Goal: Task Accomplishment & Management: Use online tool/utility

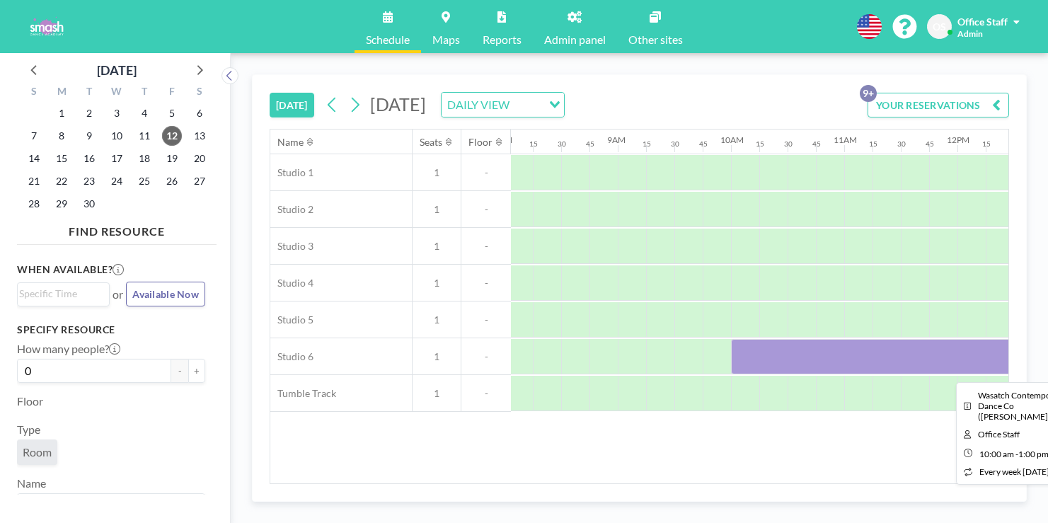
scroll to position [0, 1231]
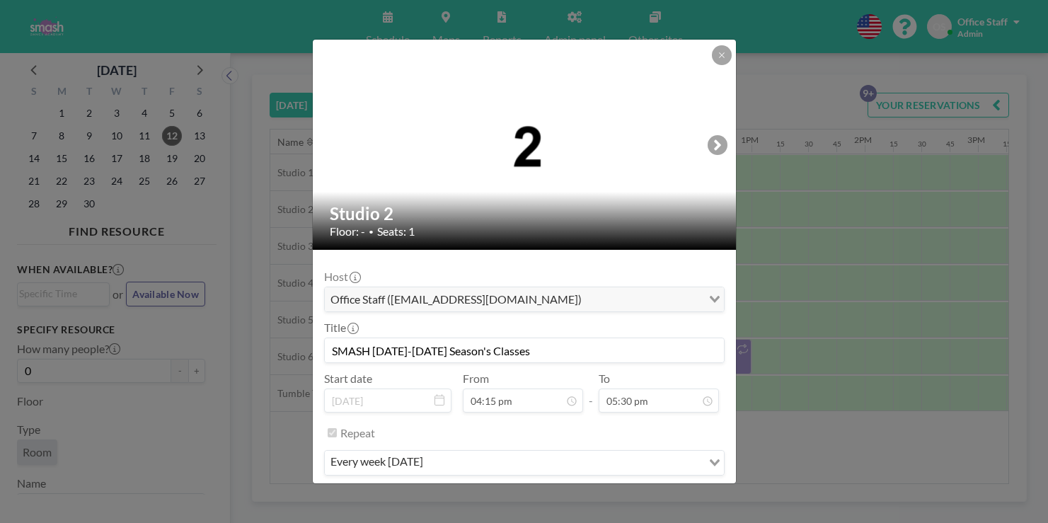
scroll to position [0, 0]
click at [544, 492] on button "PRE CHECK-IN" at bounding box center [526, 504] width 83 height 25
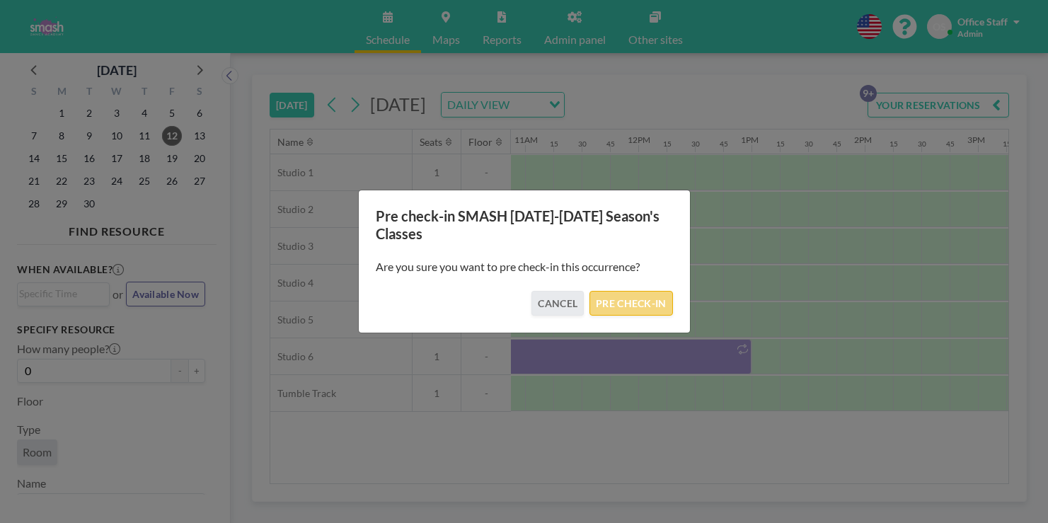
click at [613, 302] on button "PRE CHECK-IN" at bounding box center [630, 303] width 83 height 25
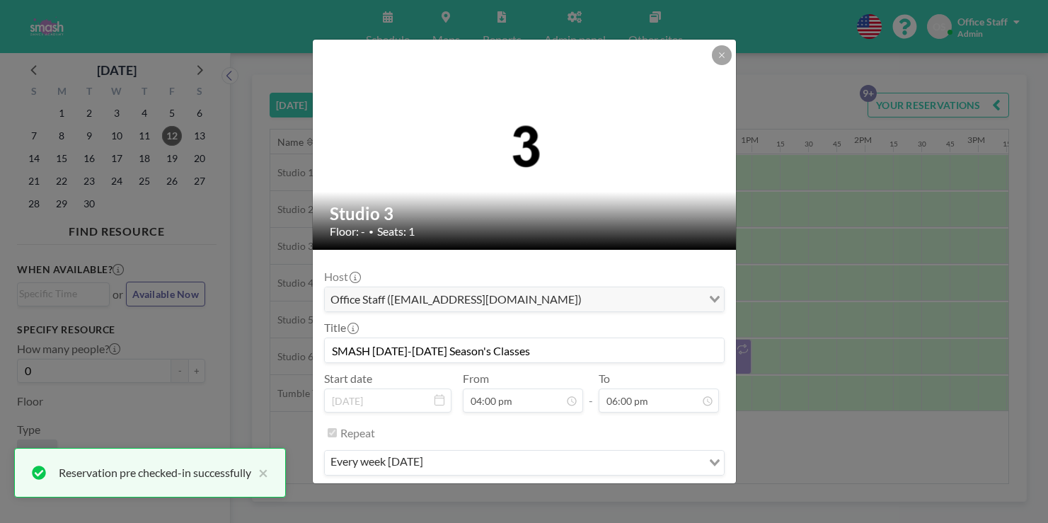
scroll to position [1626, 0]
click at [520, 492] on button "PRE CHECK-IN" at bounding box center [526, 504] width 83 height 25
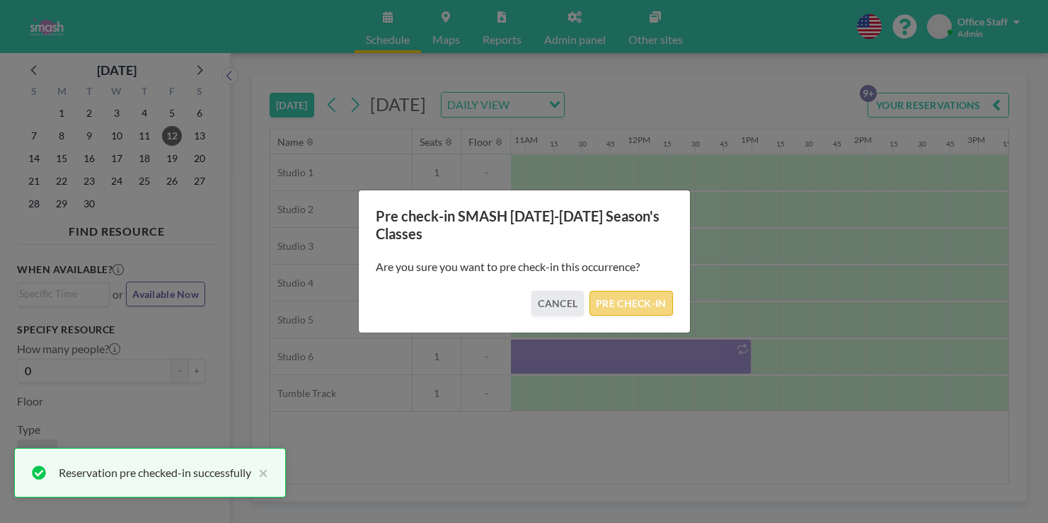
click at [603, 298] on button "PRE CHECK-IN" at bounding box center [630, 303] width 83 height 25
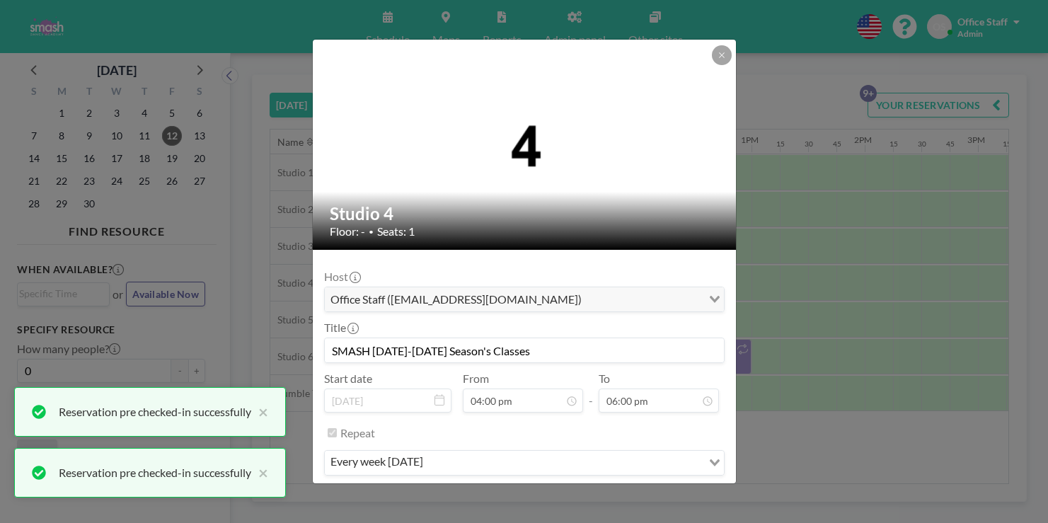
click at [532, 492] on button "PRE CHECK-IN" at bounding box center [526, 504] width 83 height 25
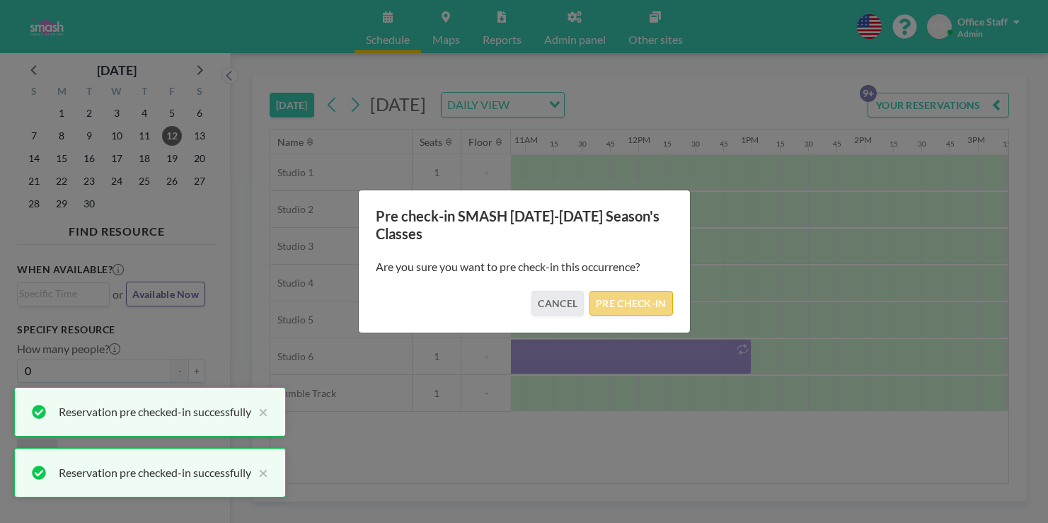
click at [616, 298] on button "PRE CHECK-IN" at bounding box center [630, 303] width 83 height 25
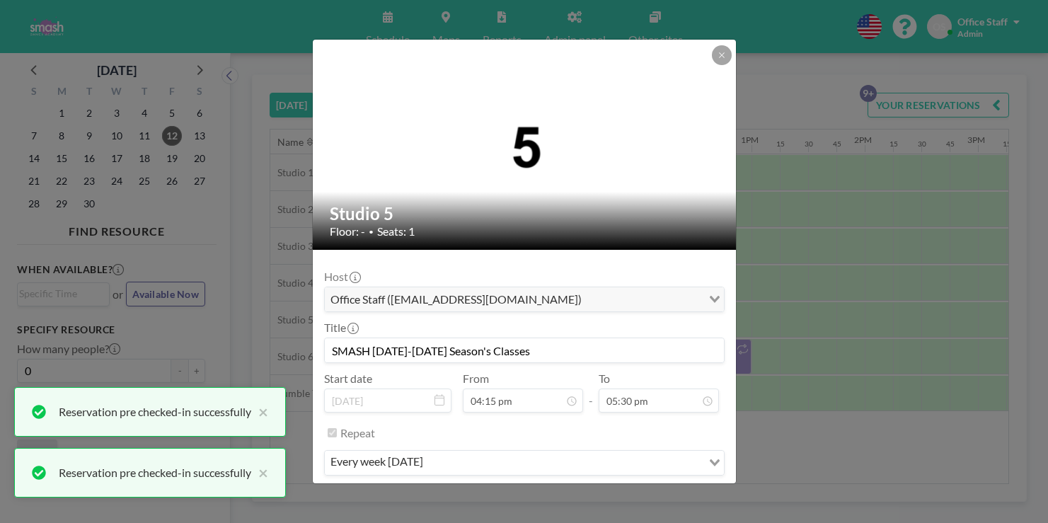
scroll to position [1581, 0]
click at [527, 492] on button "PRE CHECK-IN" at bounding box center [526, 504] width 83 height 25
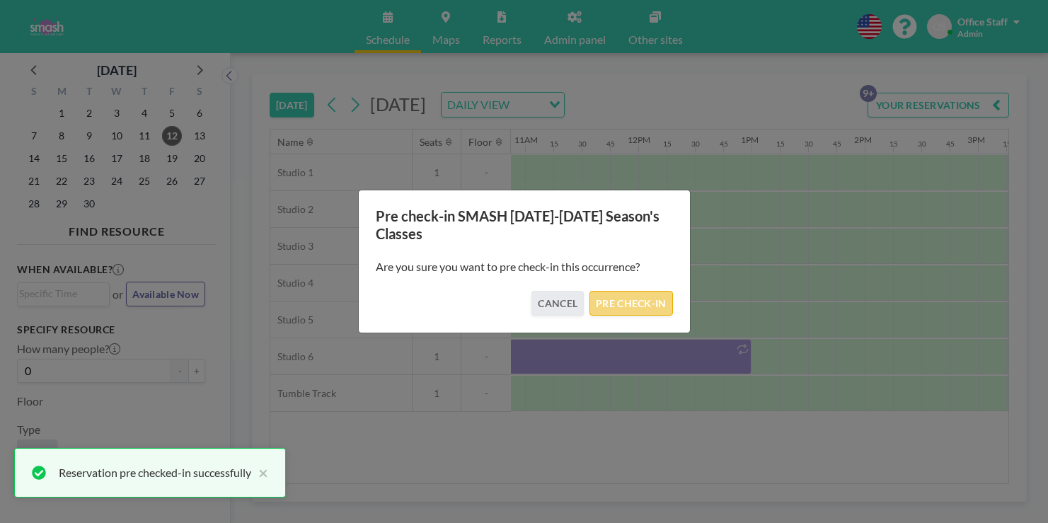
click at [619, 292] on button "PRE CHECK-IN" at bounding box center [630, 303] width 83 height 25
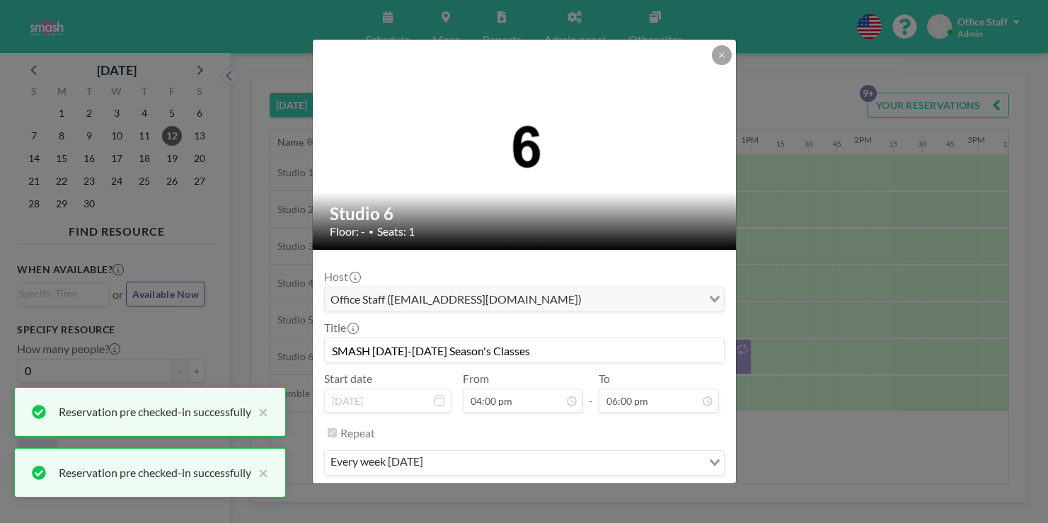
scroll to position [1626, 0]
click at [523, 492] on button "PRE CHECK-IN" at bounding box center [526, 504] width 83 height 25
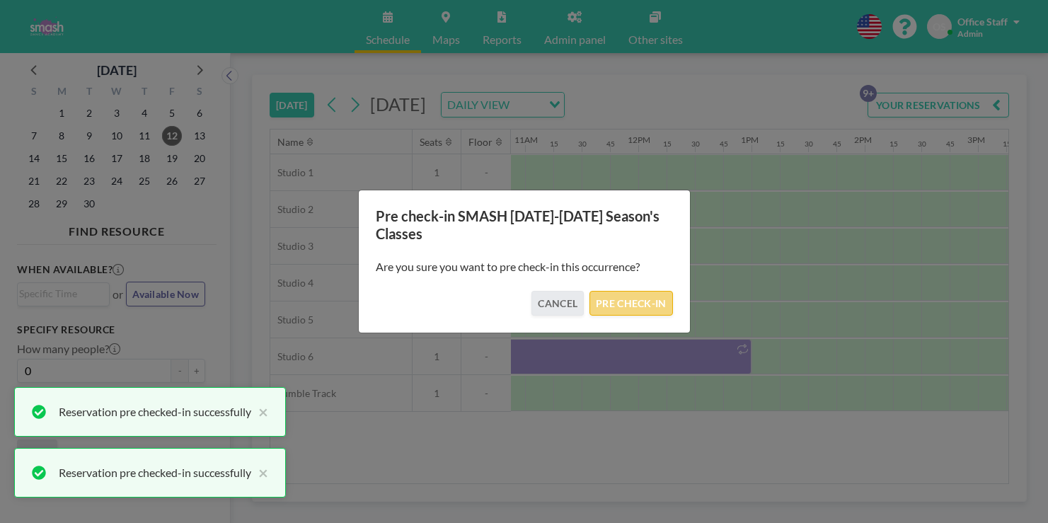
click at [609, 301] on button "PRE CHECK-IN" at bounding box center [630, 303] width 83 height 25
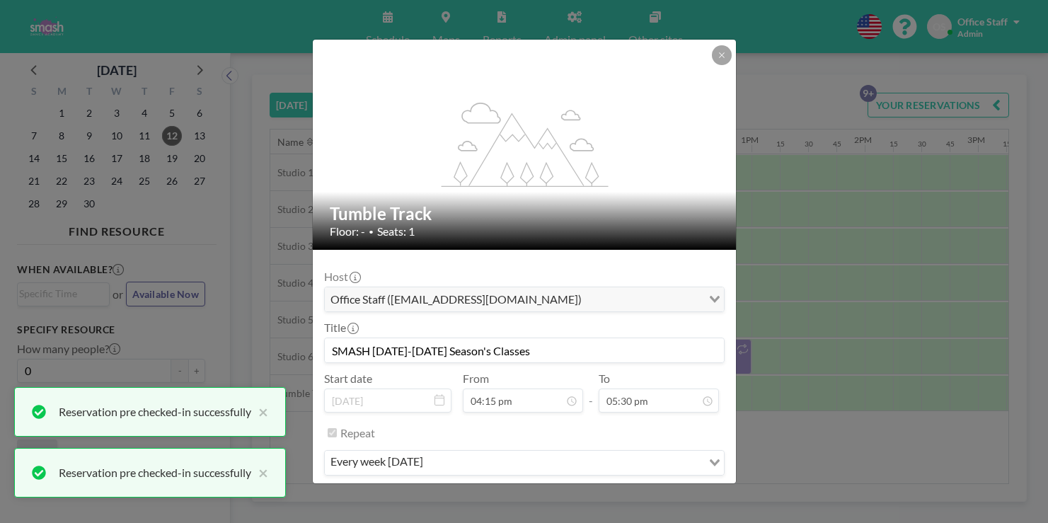
scroll to position [1581, 0]
click at [520, 492] on button "PRE CHECK-IN" at bounding box center [526, 504] width 83 height 25
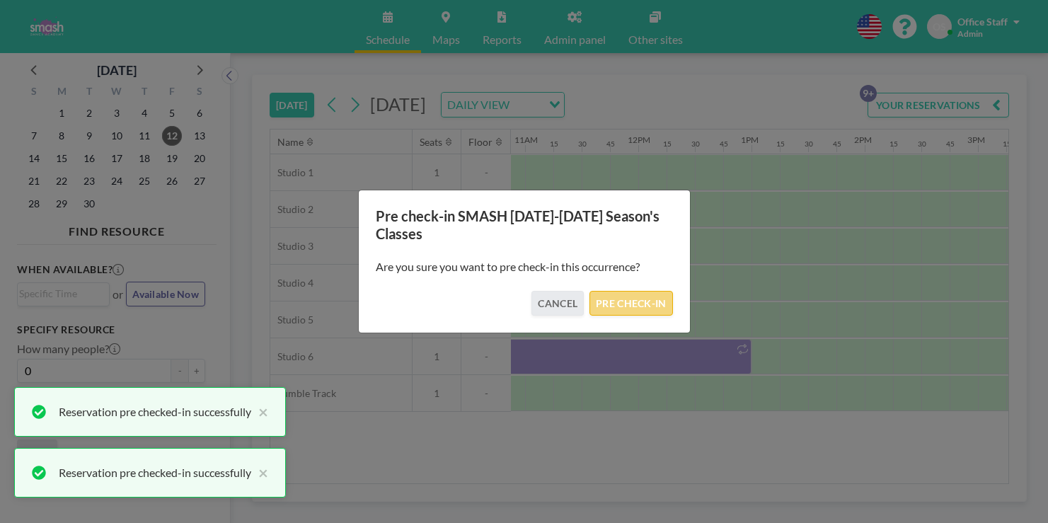
click at [613, 295] on button "PRE CHECK-IN" at bounding box center [630, 303] width 83 height 25
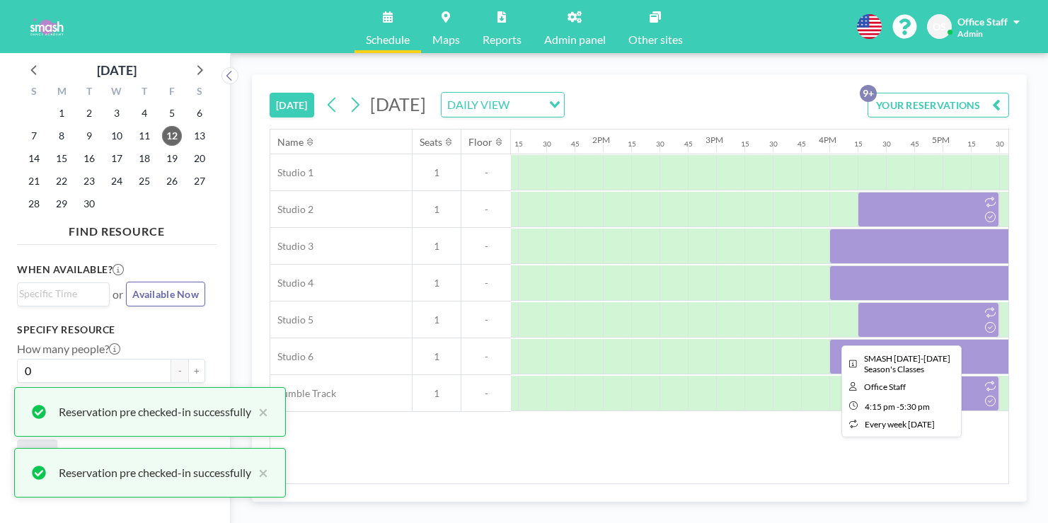
scroll to position [0, 1609]
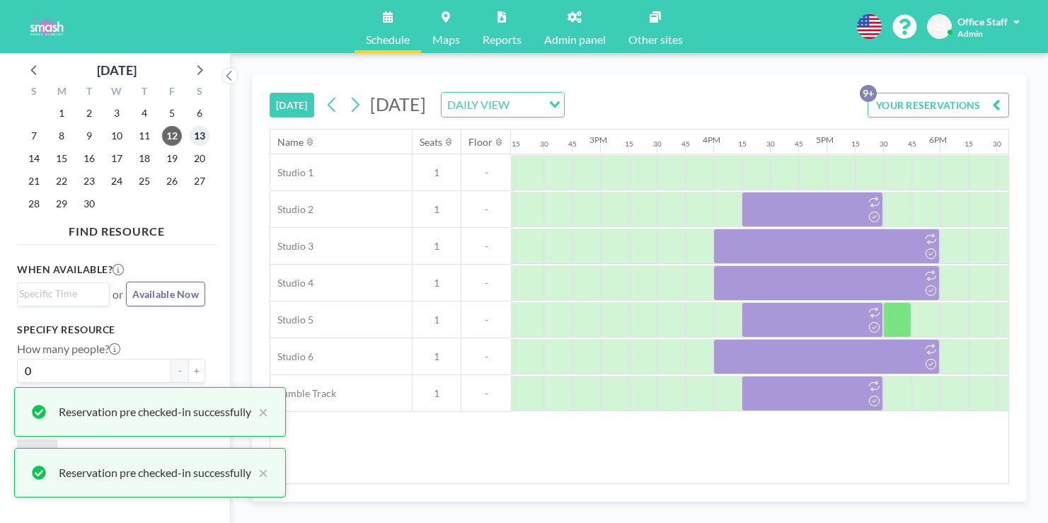
click at [190, 126] on span "13" at bounding box center [200, 136] width 20 height 20
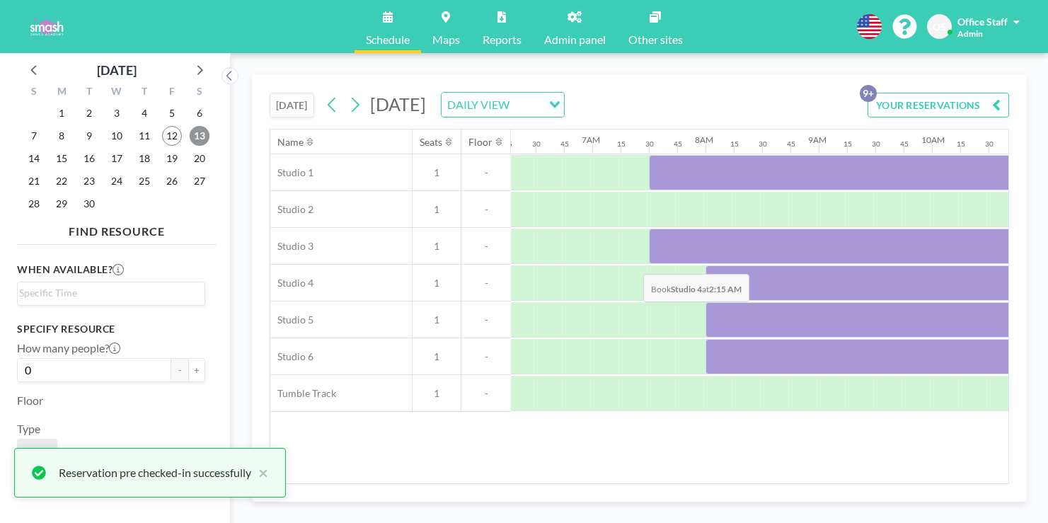
scroll to position [0, 713]
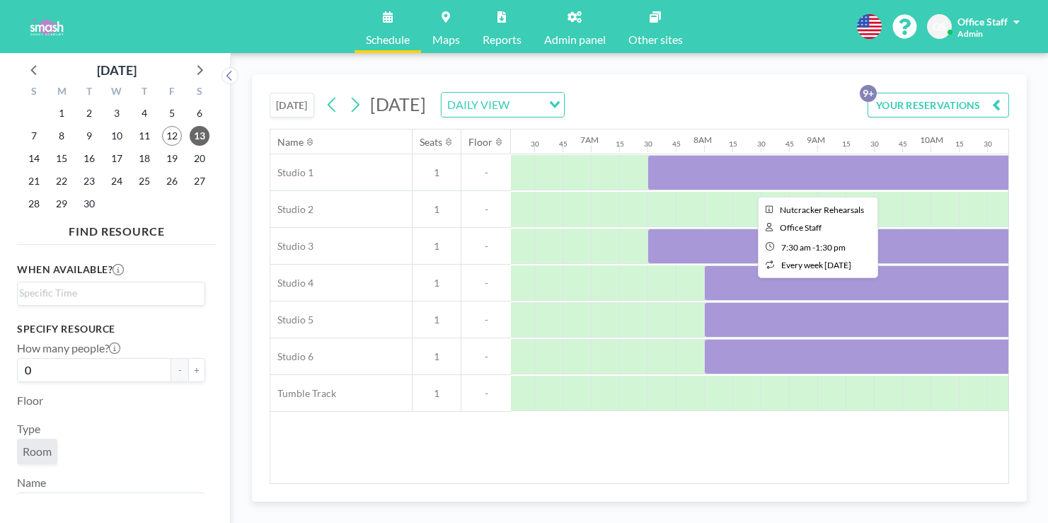
click at [647, 155] on div at bounding box center [986, 172] width 679 height 35
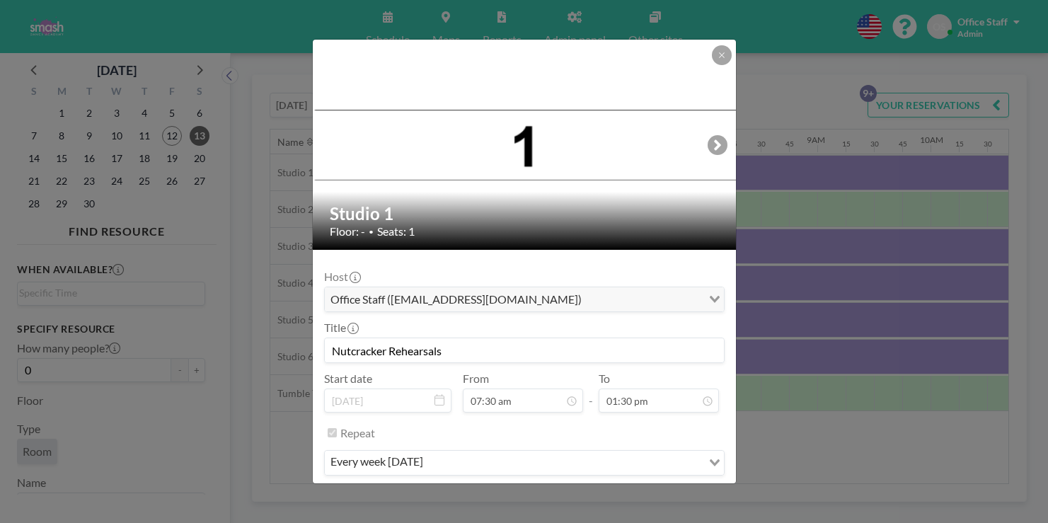
click at [542, 492] on button "PRE CHECK-IN" at bounding box center [526, 504] width 83 height 25
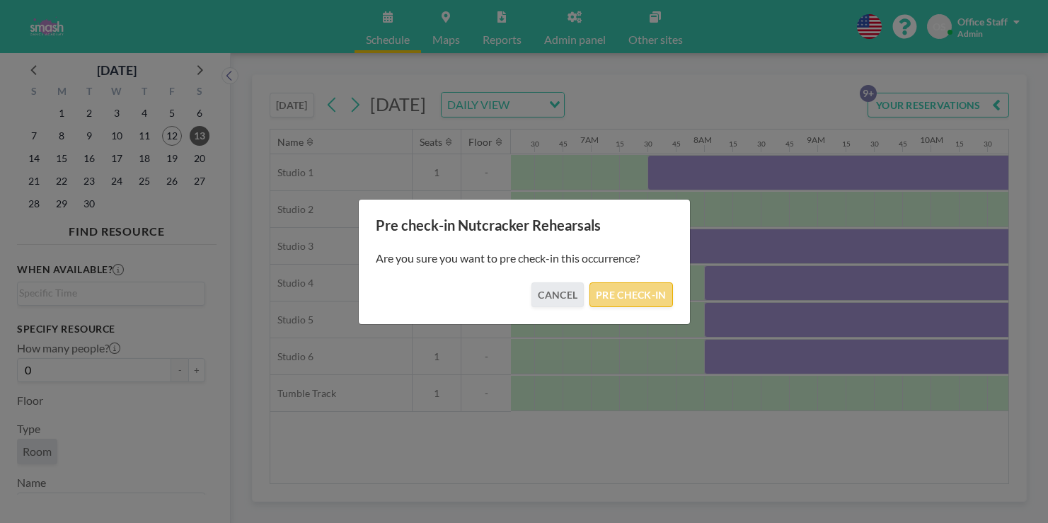
click at [603, 289] on button "PRE CHECK-IN" at bounding box center [630, 294] width 83 height 25
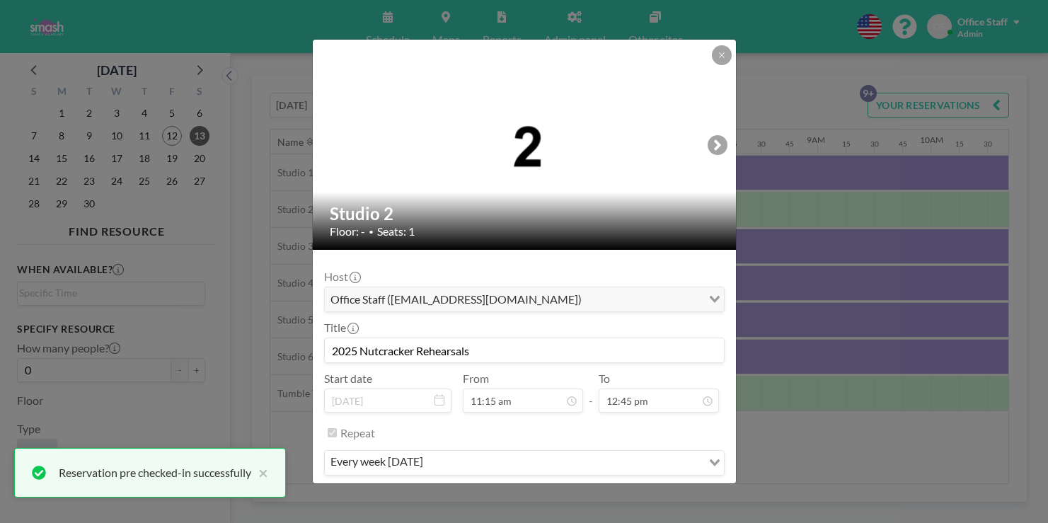
click at [526, 492] on button "PRE CHECK-IN" at bounding box center [526, 504] width 83 height 25
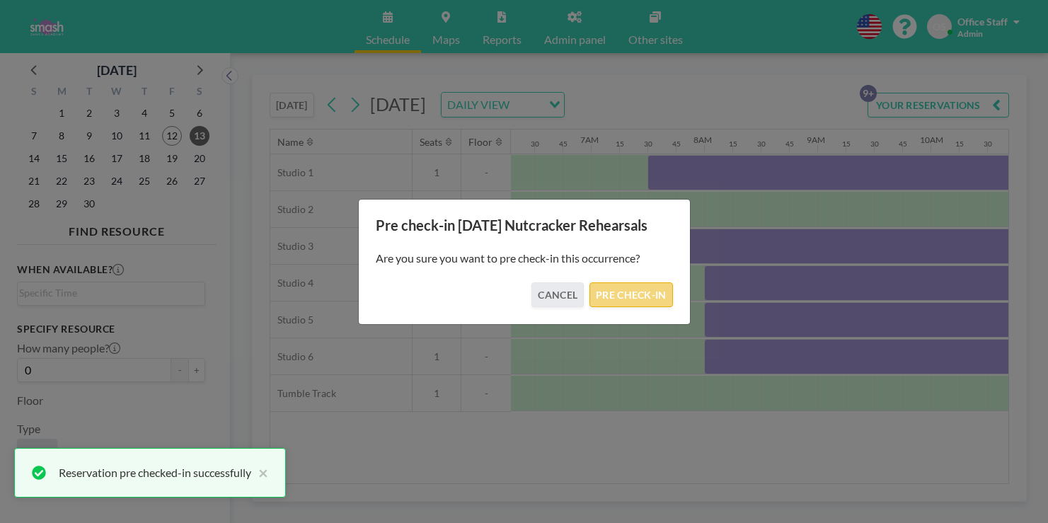
click at [604, 289] on button "PRE CHECK-IN" at bounding box center [630, 294] width 83 height 25
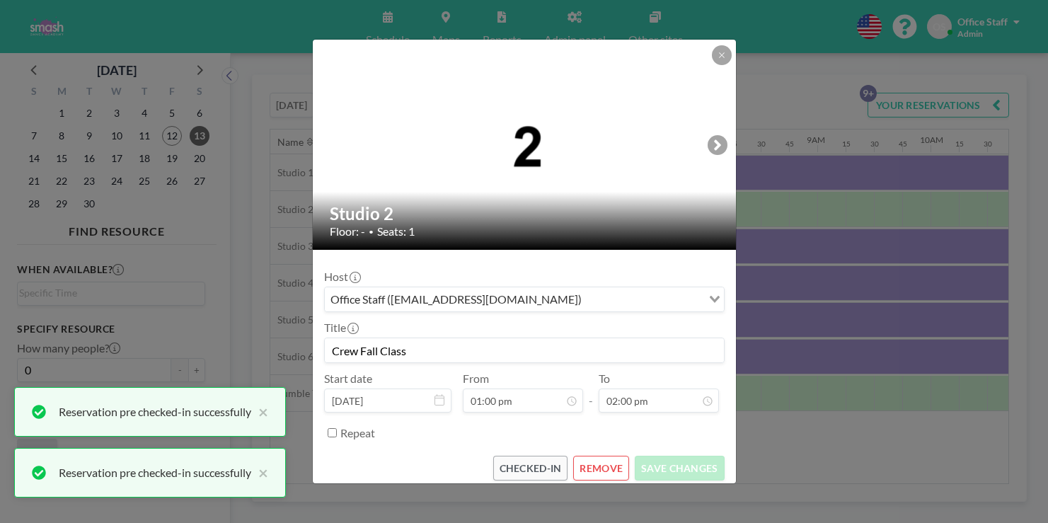
scroll to position [0, 0]
click at [851, 201] on div "Studio 2 Floor: - • Seats: 1 Host Office Staff (info@smashdanceacademy.com) Loa…" at bounding box center [524, 261] width 1048 height 523
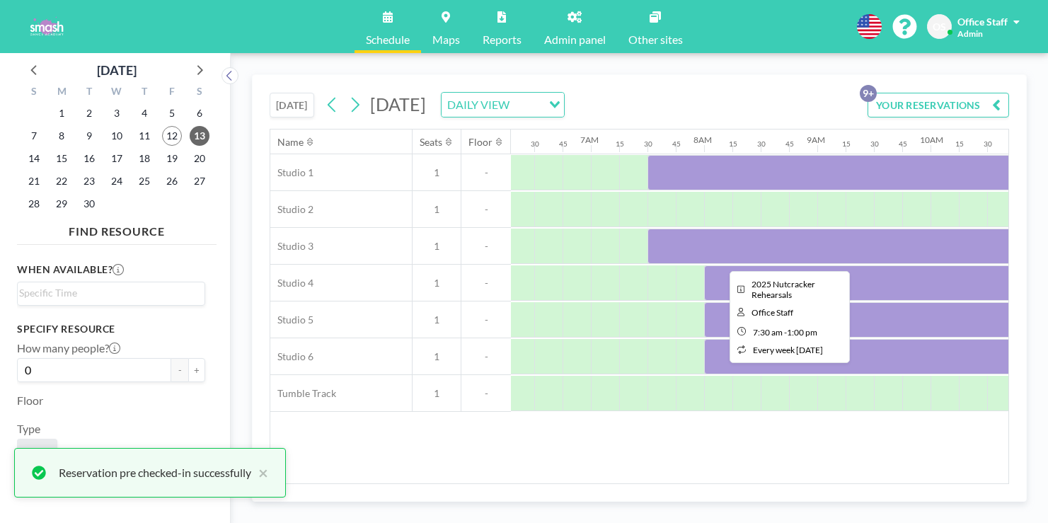
click at [667, 229] on div at bounding box center [958, 246] width 623 height 35
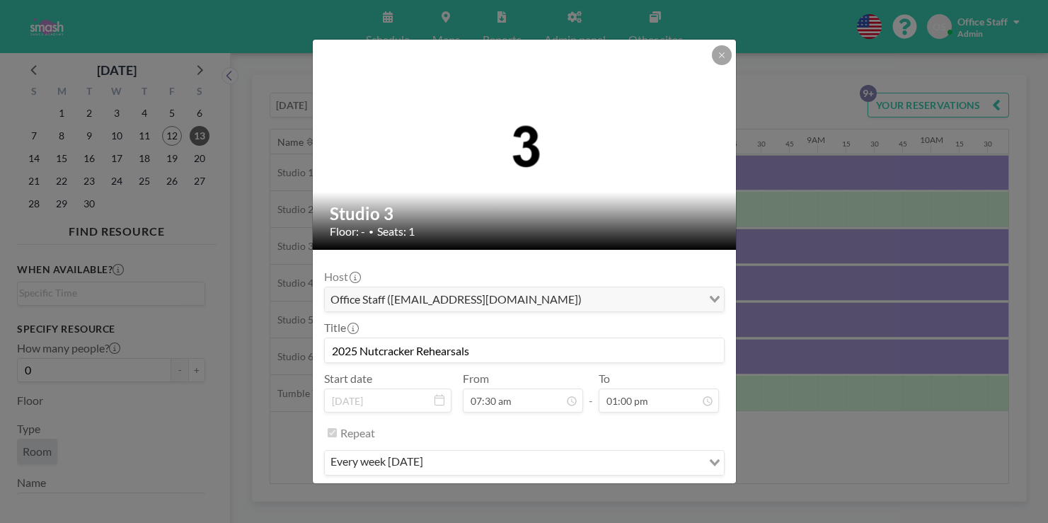
click at [536, 492] on button "PRE CHECK-IN" at bounding box center [526, 504] width 83 height 25
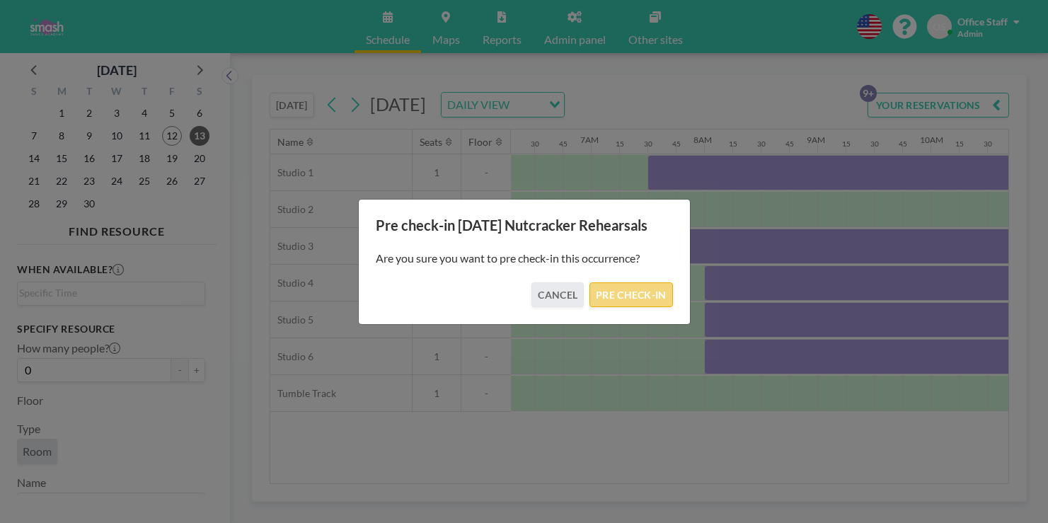
click at [618, 283] on button "PRE CHECK-IN" at bounding box center [630, 294] width 83 height 25
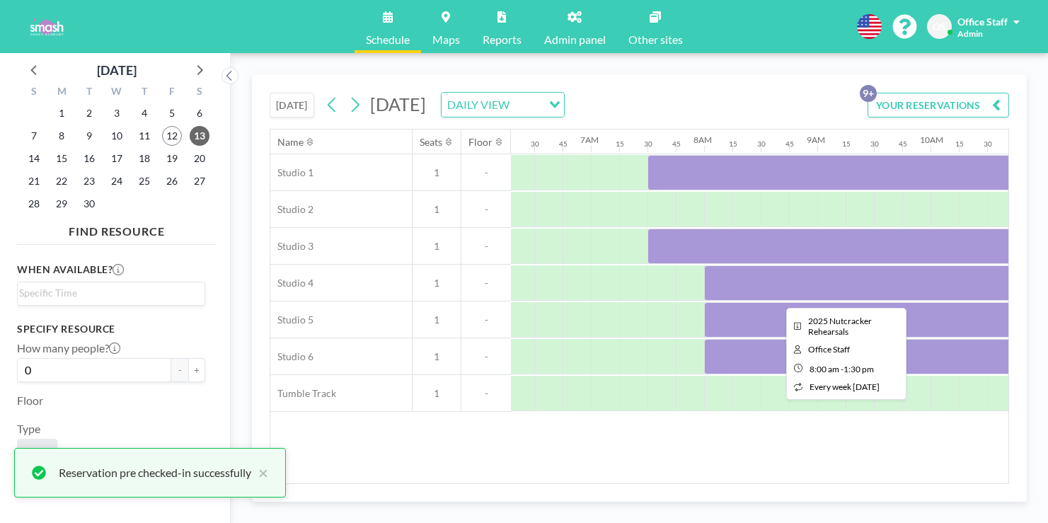
click at [761, 265] on div at bounding box center [1015, 282] width 623 height 35
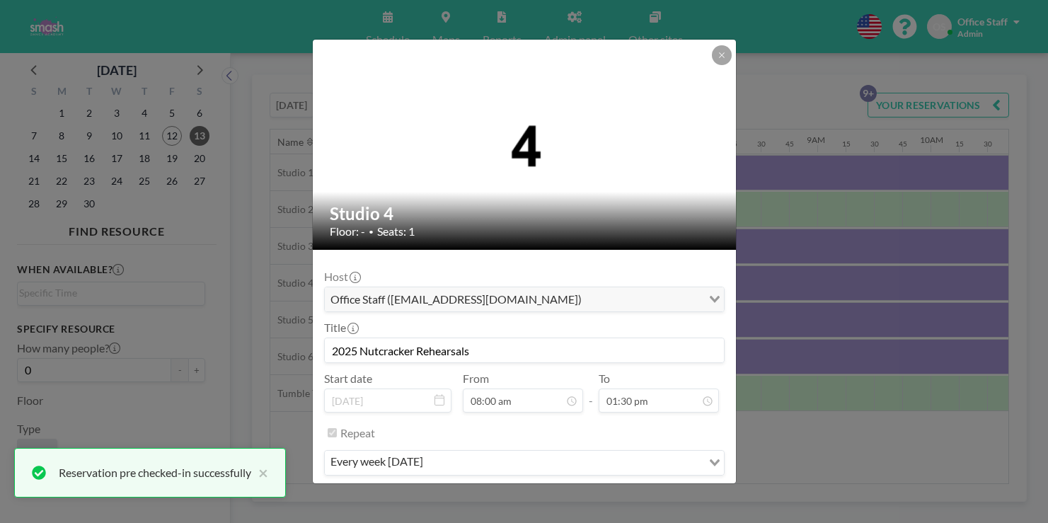
scroll to position [1220, 0]
click at [527, 492] on button "PRE CHECK-IN" at bounding box center [526, 504] width 83 height 25
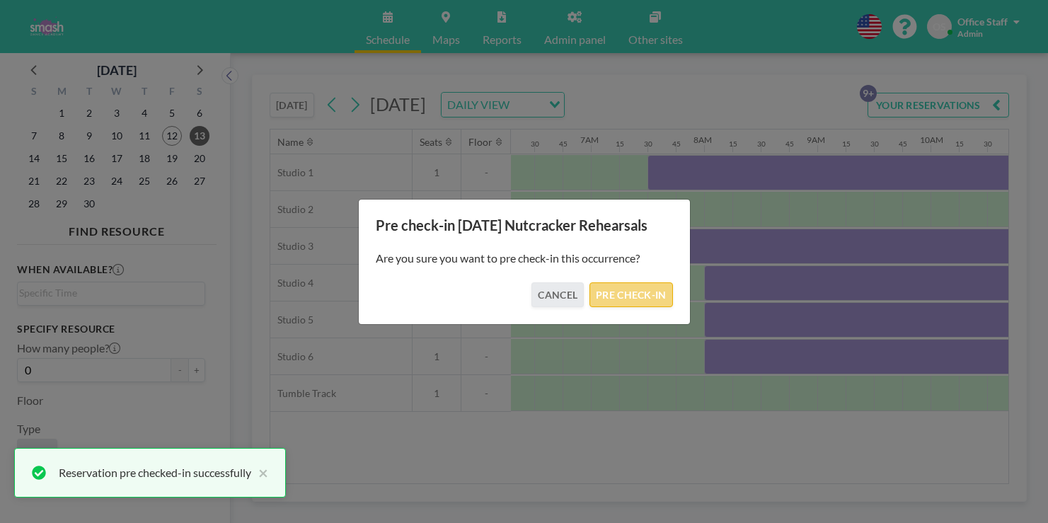
click at [621, 286] on button "PRE CHECK-IN" at bounding box center [630, 294] width 83 height 25
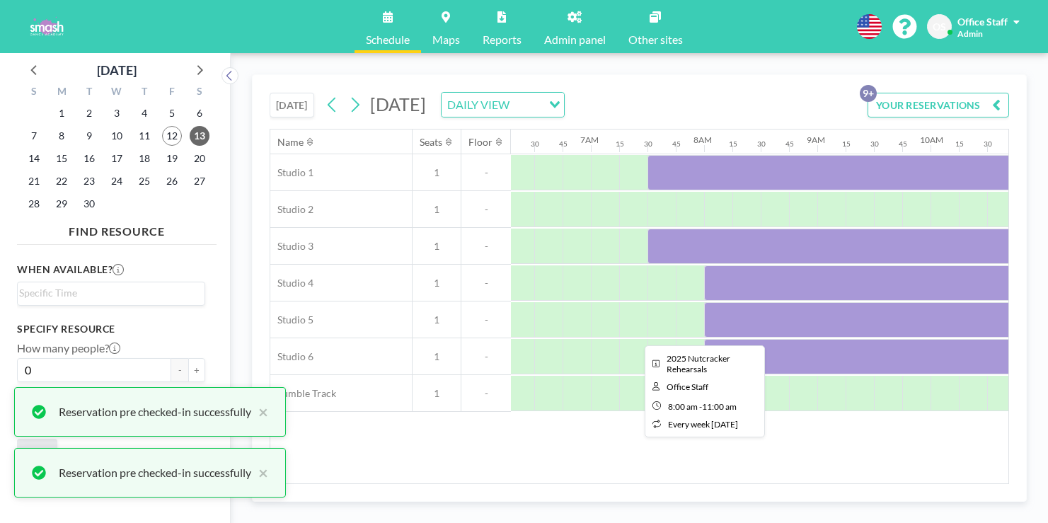
click at [704, 302] on div at bounding box center [874, 319] width 340 height 35
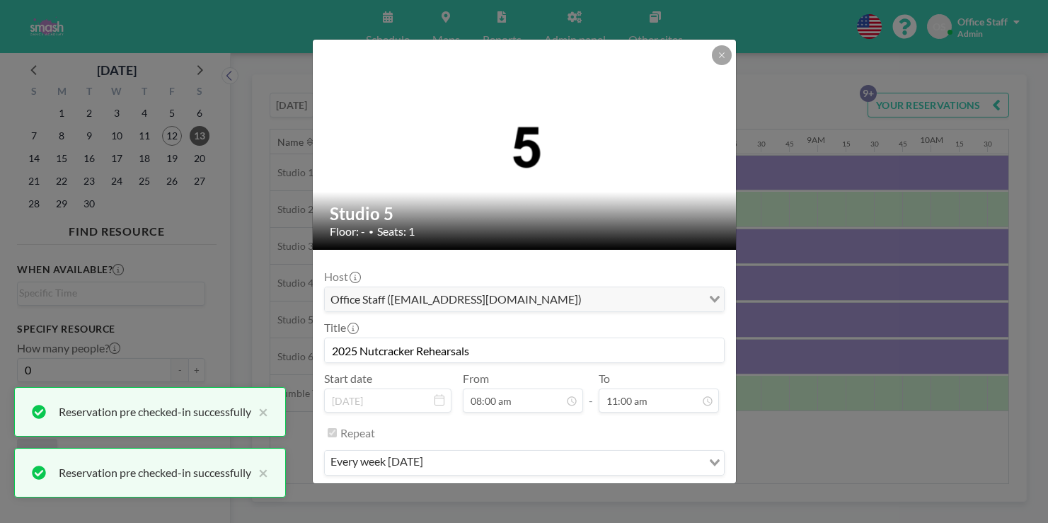
scroll to position [994, 0]
click at [541, 492] on button "PRE CHECK-IN" at bounding box center [526, 504] width 83 height 25
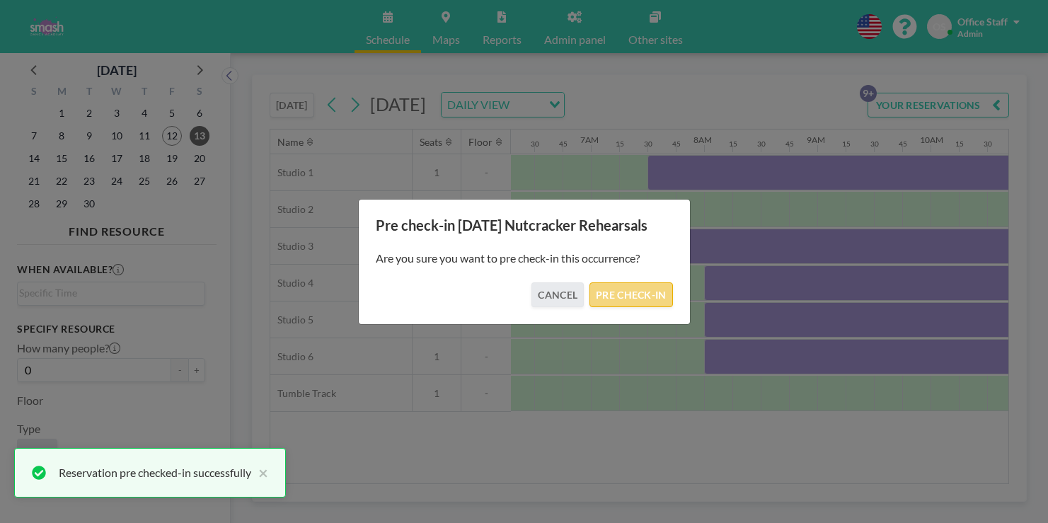
click at [613, 286] on button "PRE CHECK-IN" at bounding box center [630, 294] width 83 height 25
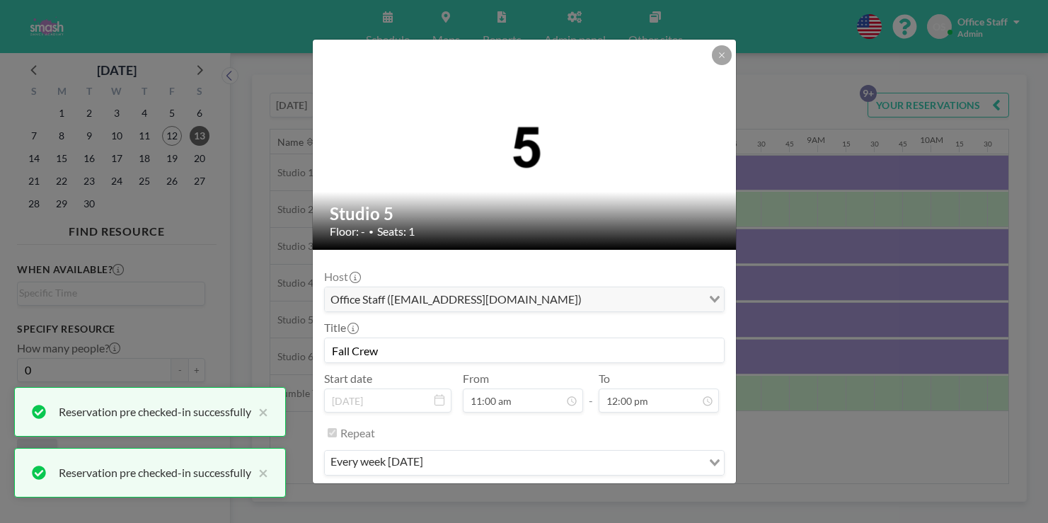
scroll to position [1084, 0]
click at [533, 492] on button "PRE CHECK-IN" at bounding box center [526, 504] width 83 height 25
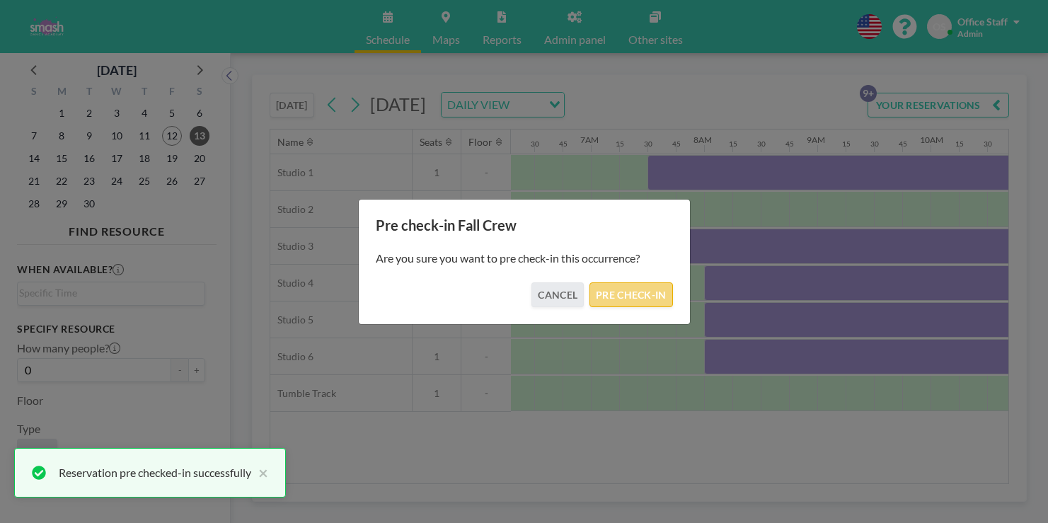
click at [616, 289] on button "PRE CHECK-IN" at bounding box center [630, 294] width 83 height 25
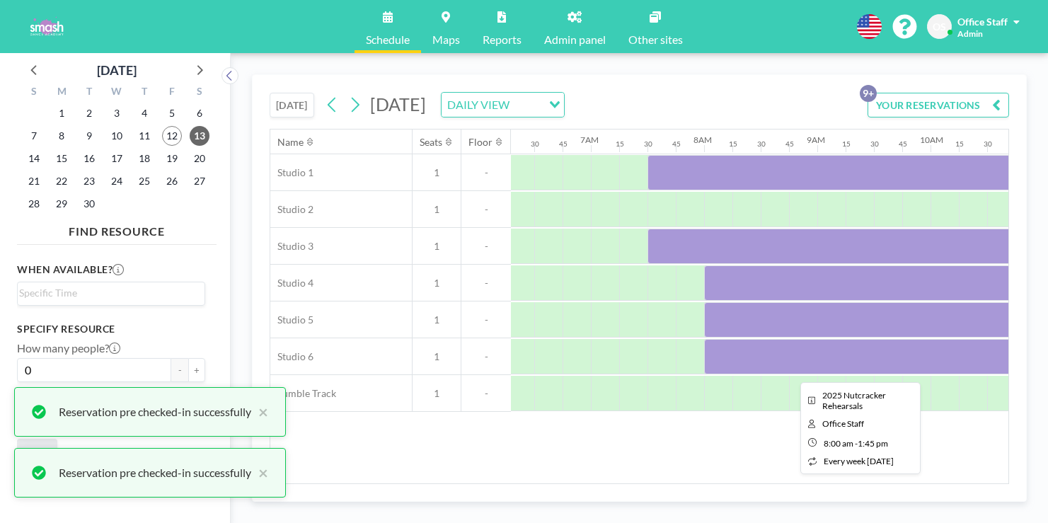
click at [704, 339] on div at bounding box center [1029, 356] width 651 height 35
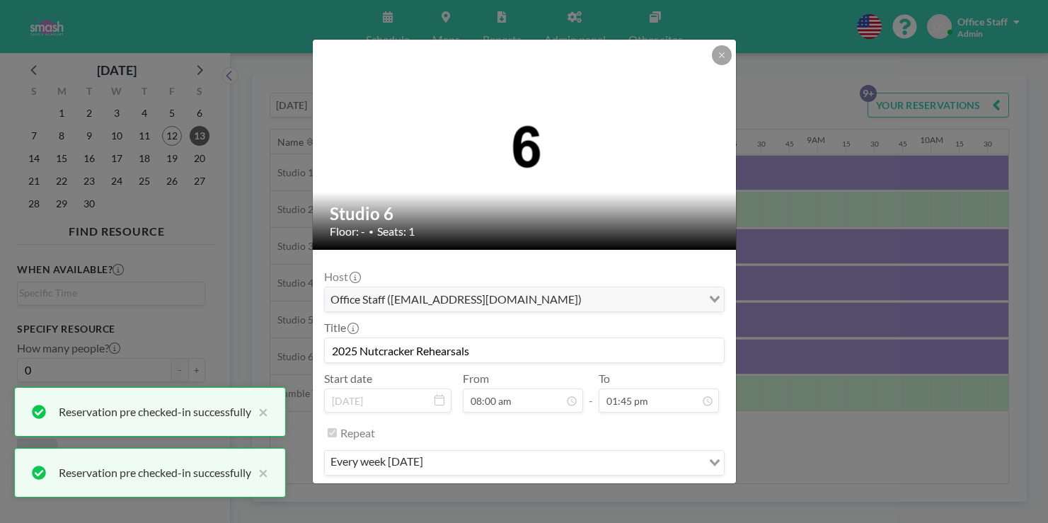
scroll to position [1243, 0]
click at [528, 492] on button "PRE CHECK-IN" at bounding box center [526, 504] width 83 height 25
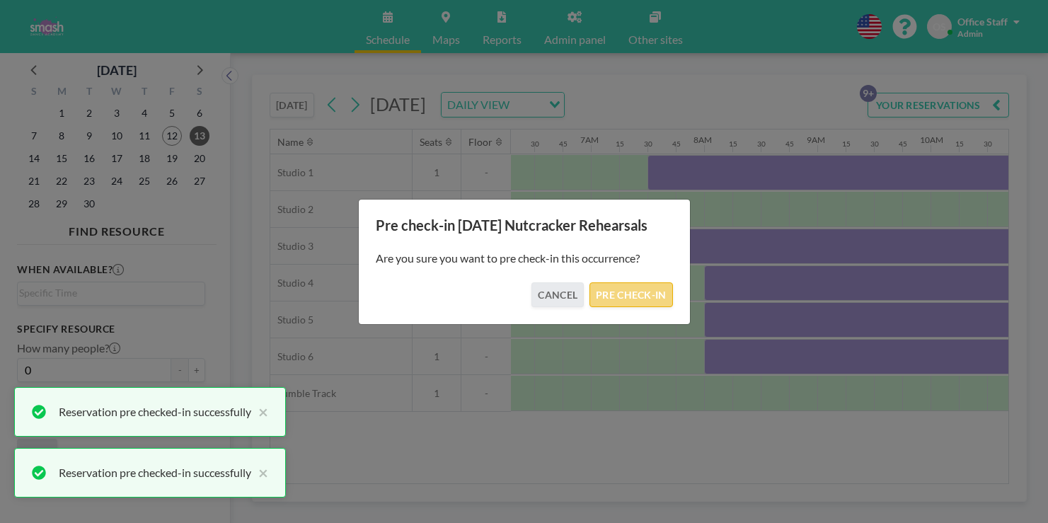
click at [628, 282] on button "PRE CHECK-IN" at bounding box center [630, 294] width 83 height 25
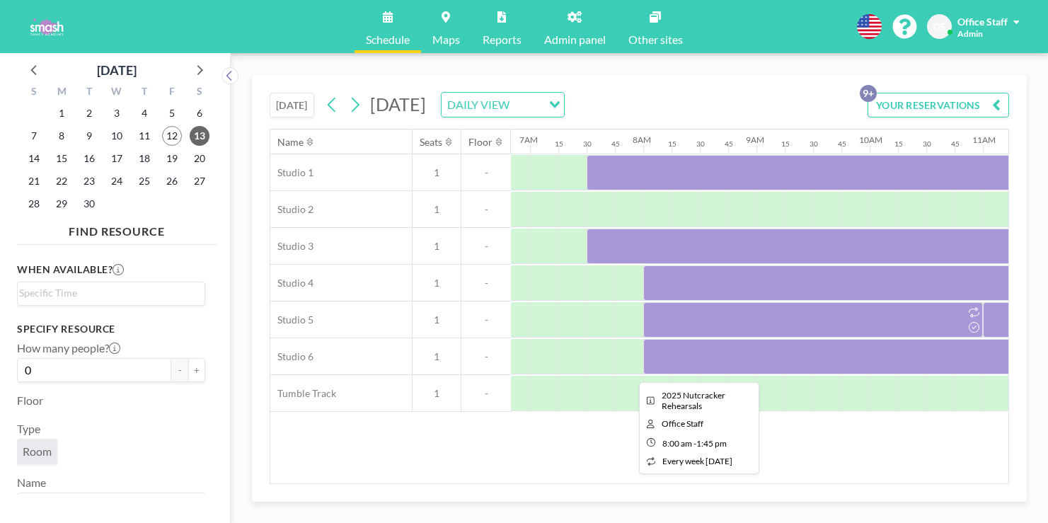
scroll to position [0, 600]
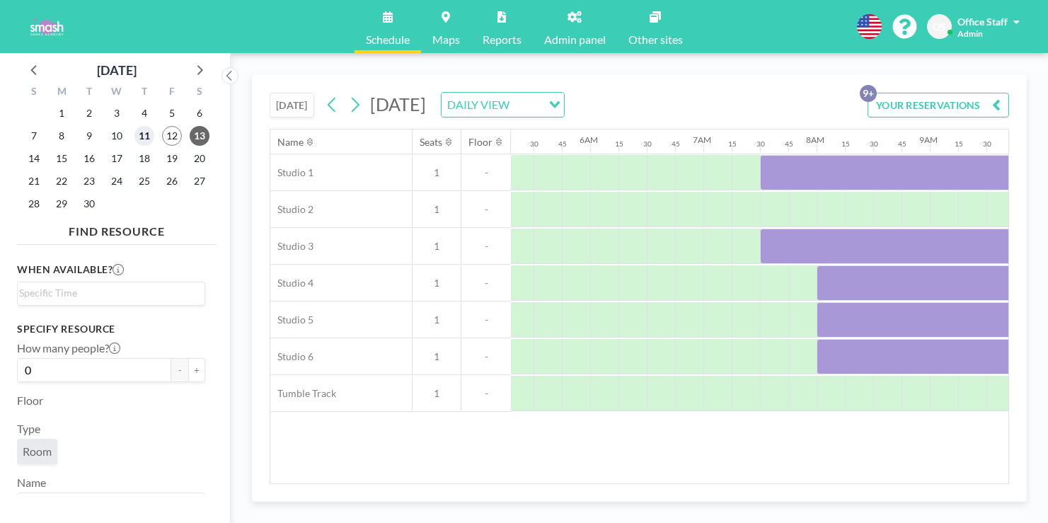
click at [134, 126] on span "11" at bounding box center [144, 136] width 20 height 20
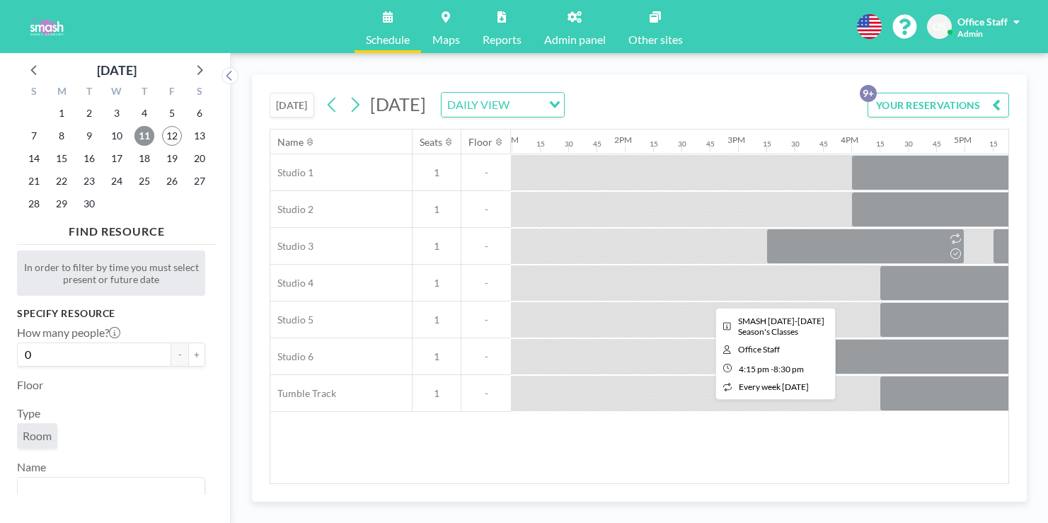
scroll to position [0, 1479]
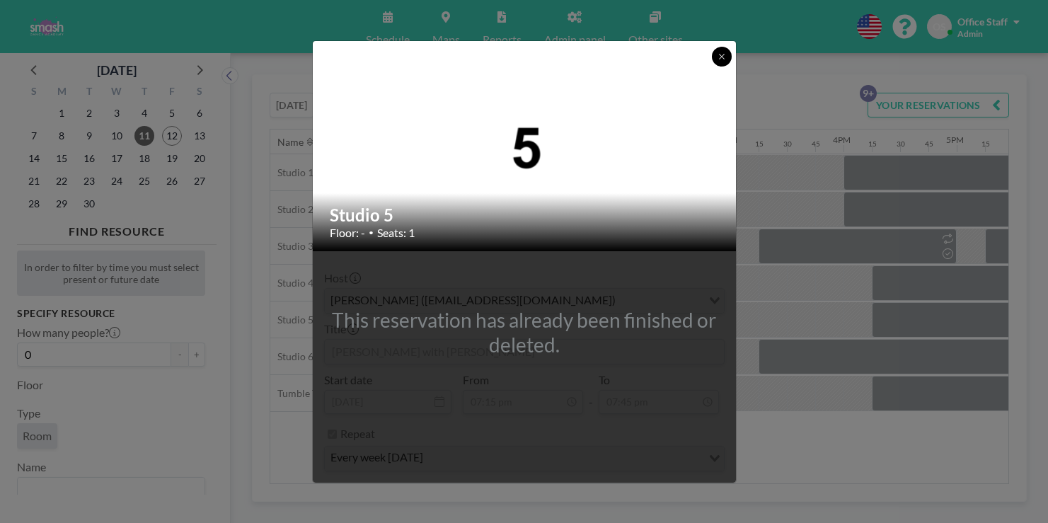
click at [717, 61] on icon at bounding box center [721, 56] width 8 height 8
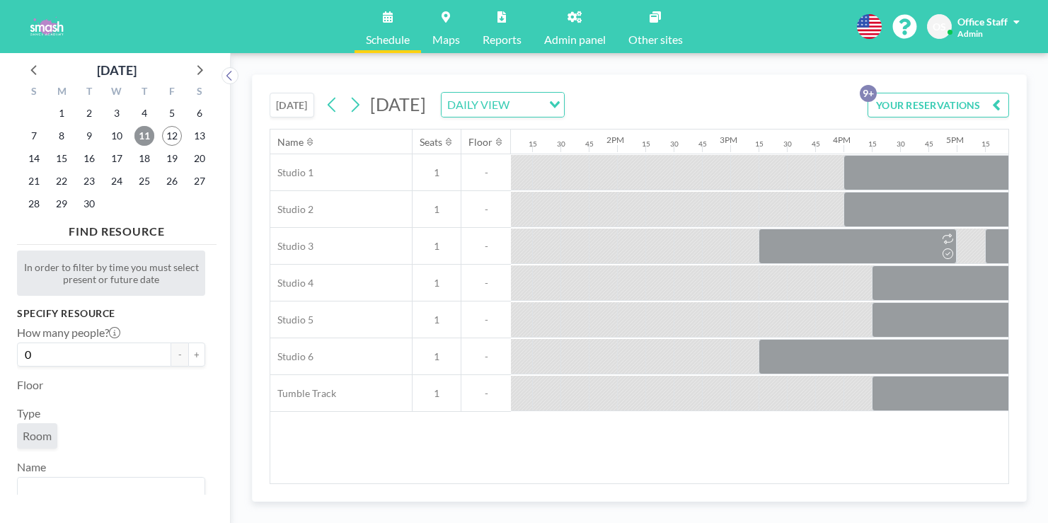
click at [134, 126] on span "11" at bounding box center [144, 136] width 20 height 20
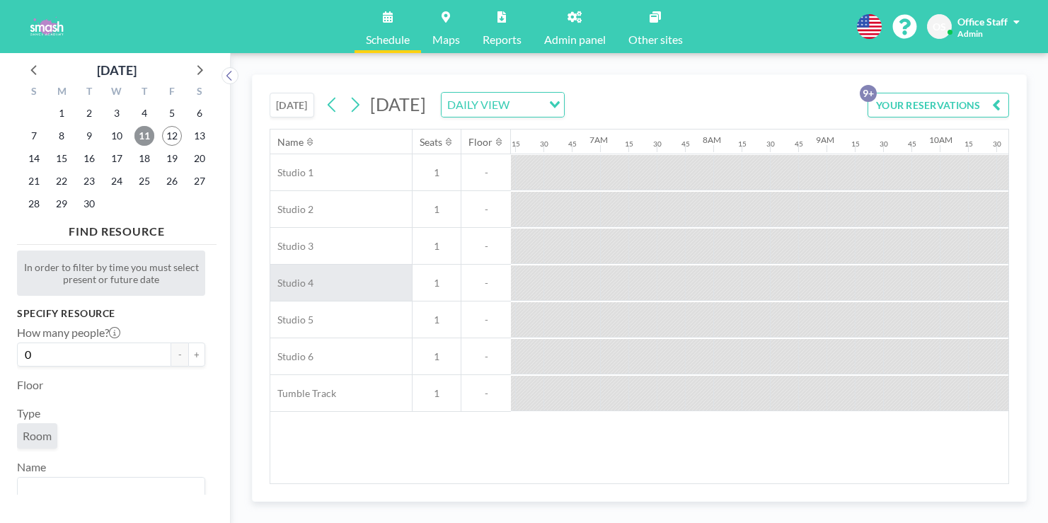
scroll to position [0, 713]
click at [505, 17] on icon at bounding box center [501, 16] width 8 height 11
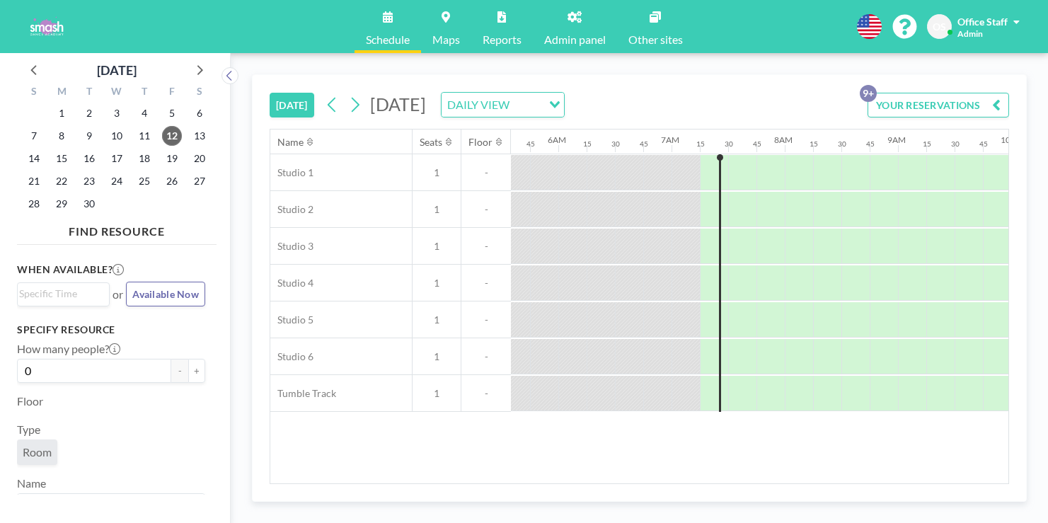
scroll to position [0, 644]
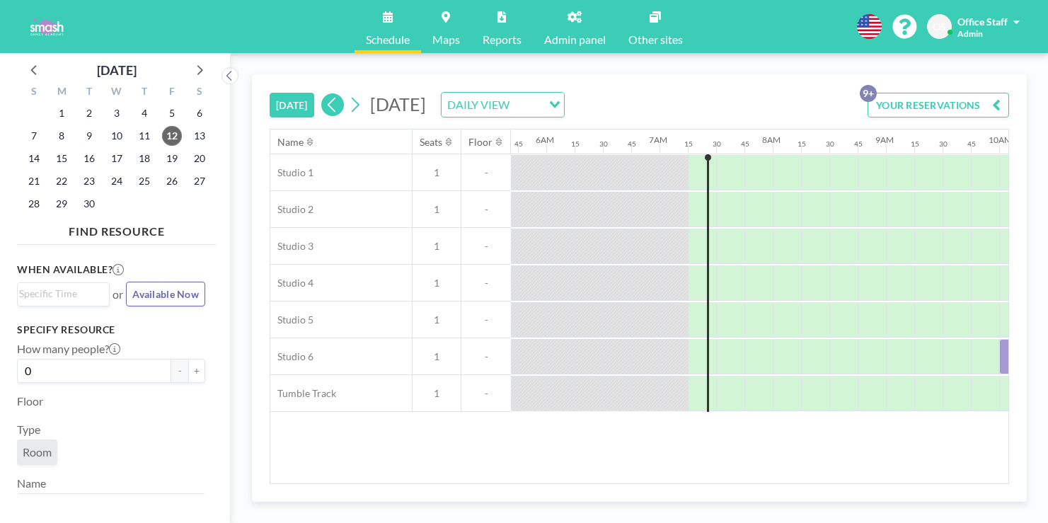
click at [325, 94] on icon at bounding box center [331, 104] width 13 height 21
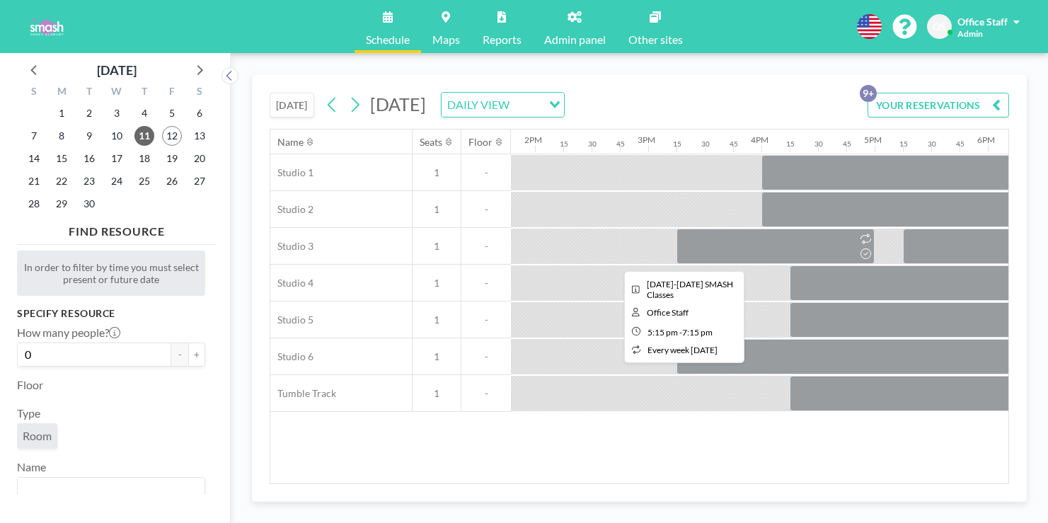
scroll to position [0, 1562]
